Goal: Task Accomplishment & Management: Use online tool/utility

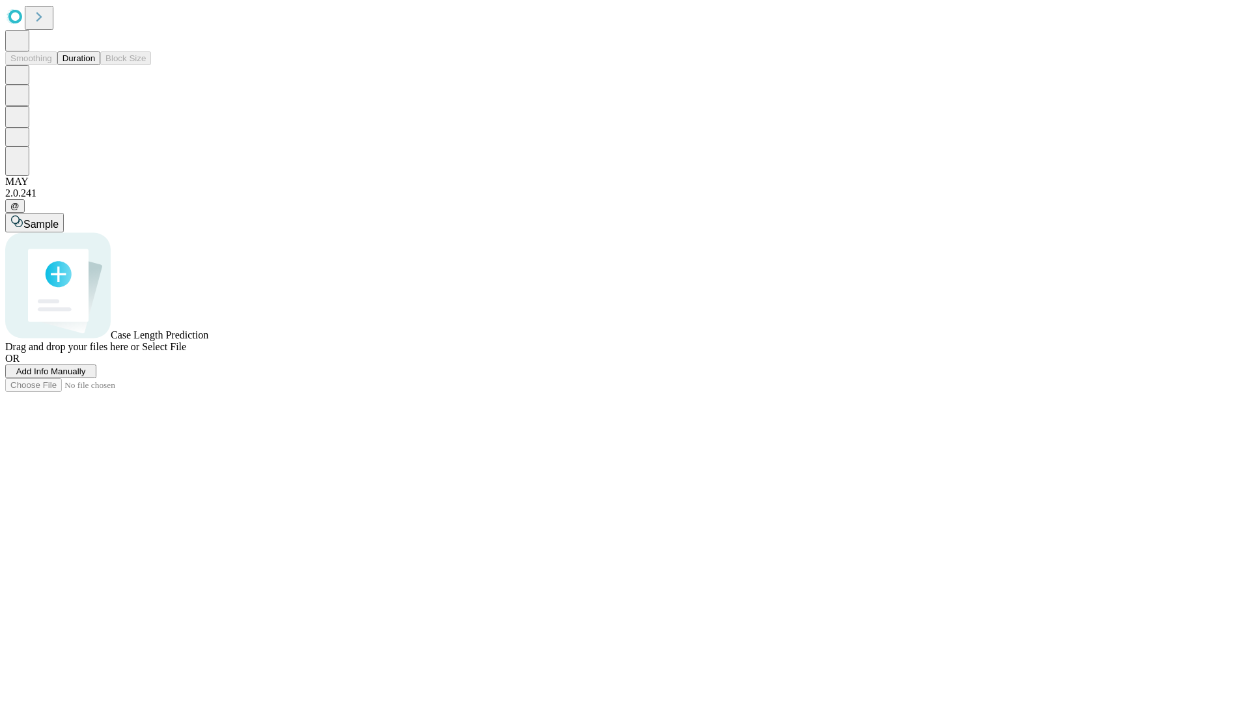
click at [95, 65] on button "Duration" at bounding box center [78, 58] width 43 height 14
click at [86, 376] on span "Add Info Manually" at bounding box center [51, 371] width 70 height 10
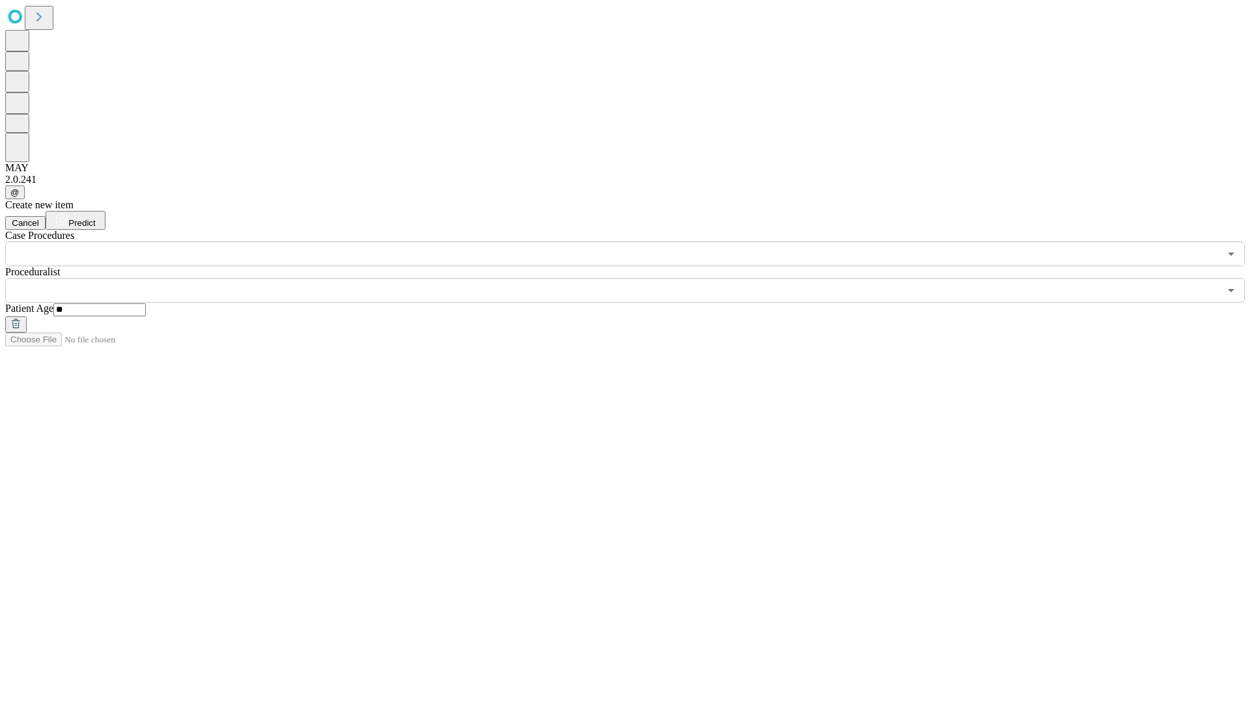
type input "**"
click at [634, 278] on input "text" at bounding box center [612, 290] width 1214 height 25
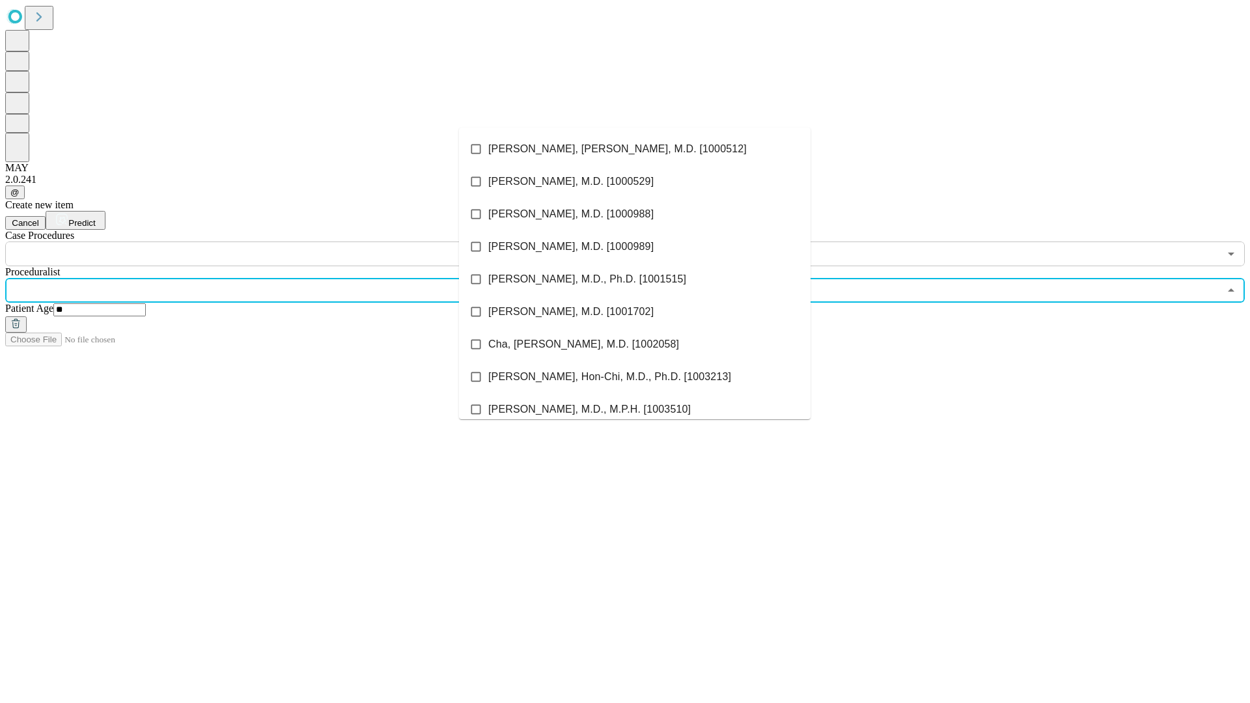
click at [635, 149] on li "[PERSON_NAME], [PERSON_NAME], M.D. [1000512]" at bounding box center [634, 149] width 351 height 33
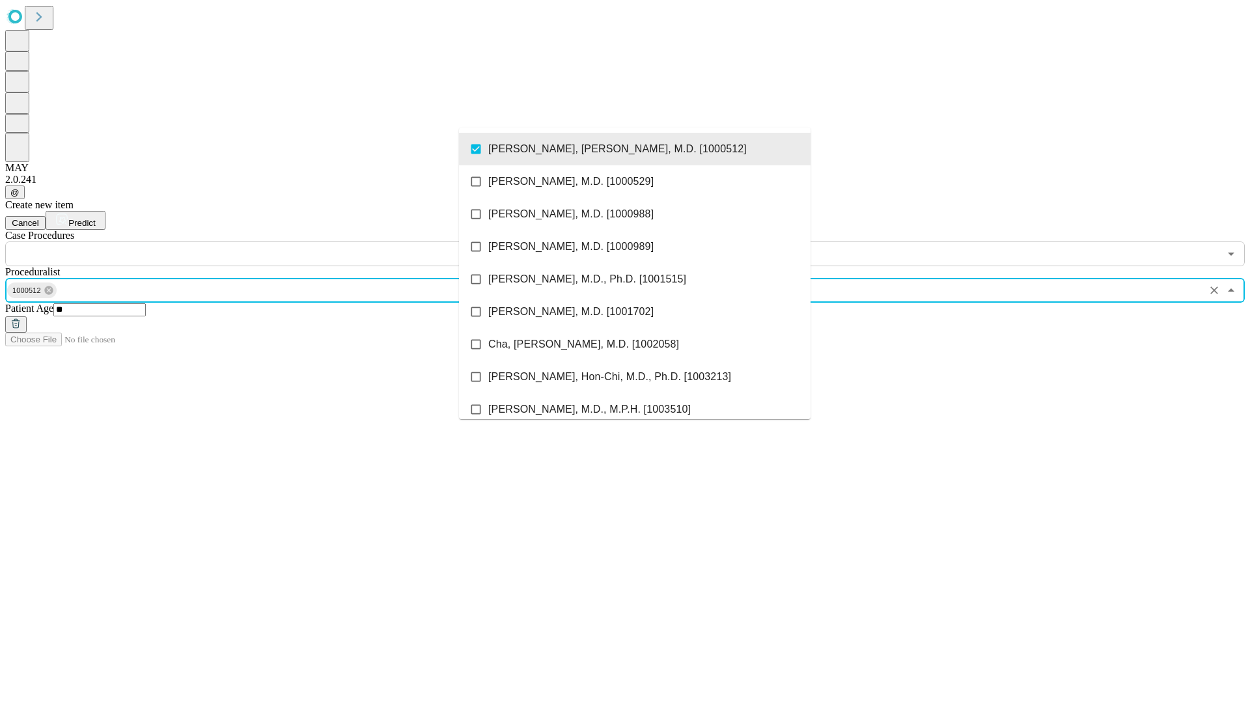
click at [273, 241] on input "text" at bounding box center [612, 253] width 1214 height 25
